Goal: Task Accomplishment & Management: Manage account settings

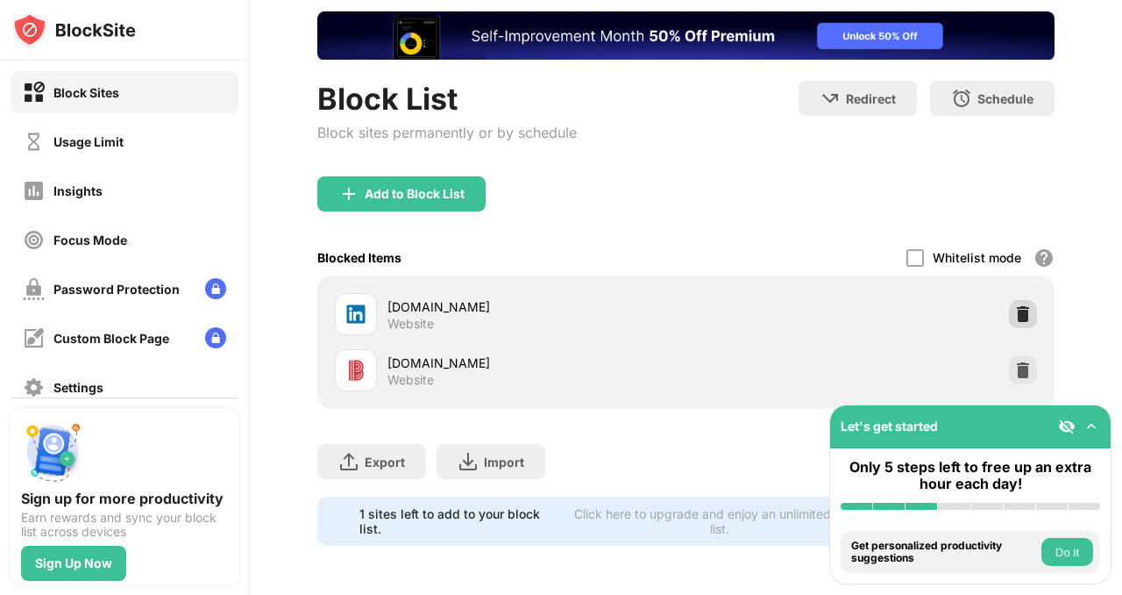
click at [1015, 305] on img at bounding box center [1024, 314] width 18 height 18
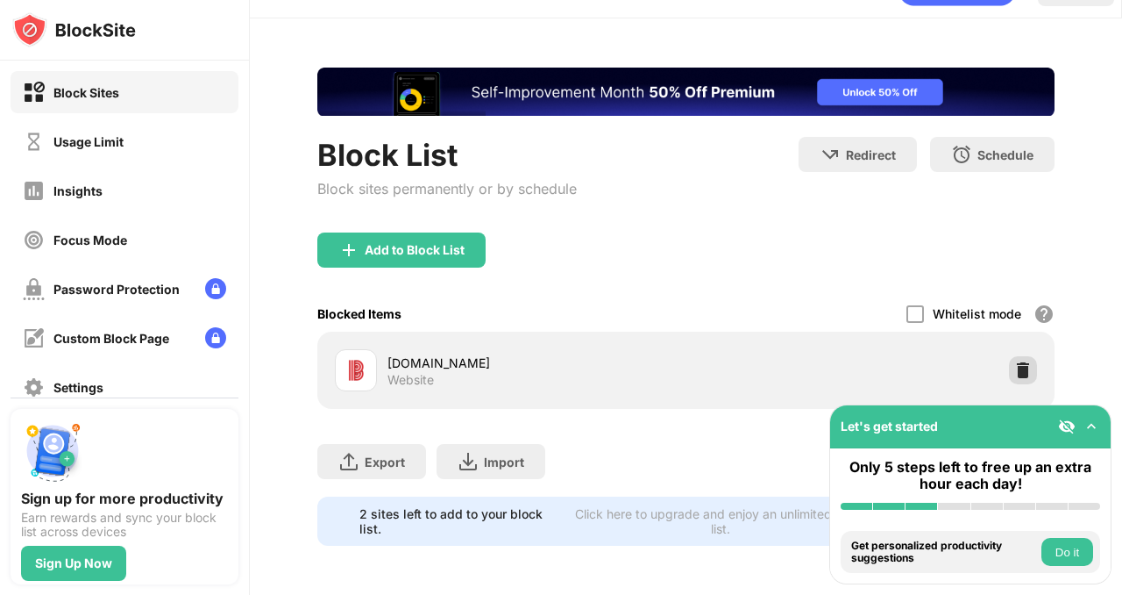
click at [1015, 361] on img at bounding box center [1024, 370] width 18 height 18
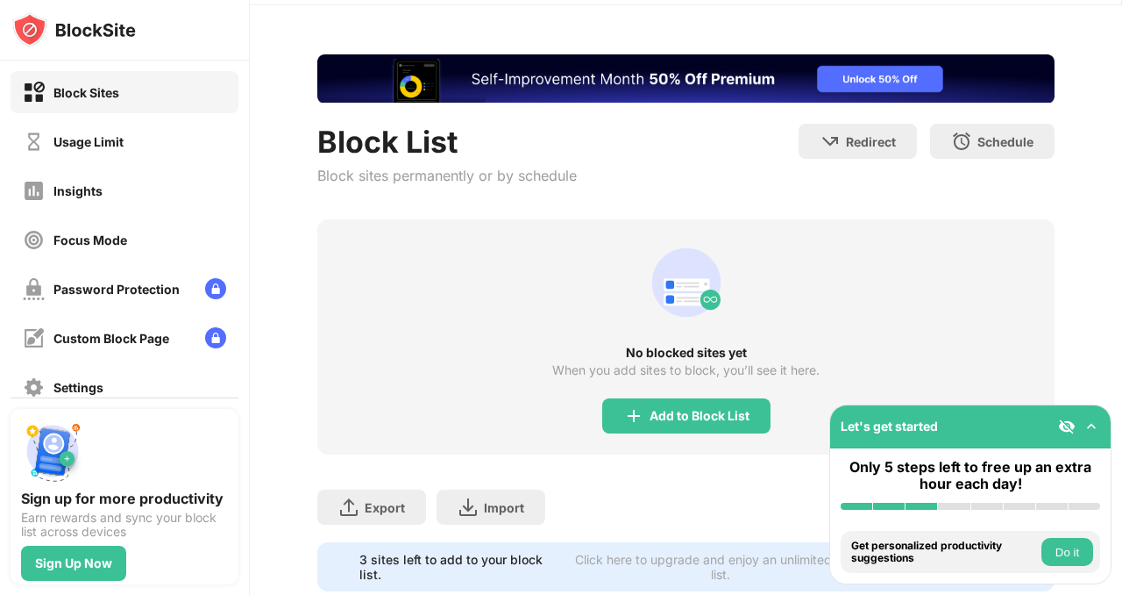
scroll to position [111, 0]
